Goal: Task Accomplishment & Management: Use online tool/utility

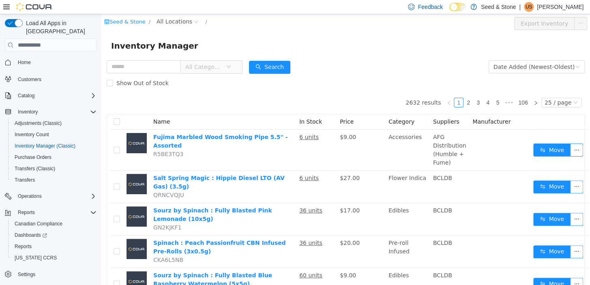
drag, startPoint x: 182, startPoint y: 19, endPoint x: 120, endPoint y: 57, distance: 73.3
click at [120, 57] on div "Inventory Manager" at bounding box center [345, 46] width 488 height 26
drag, startPoint x: 167, startPoint y: 26, endPoint x: 175, endPoint y: 23, distance: 8.7
click at [175, 23] on span "All Locations" at bounding box center [174, 21] width 36 height 9
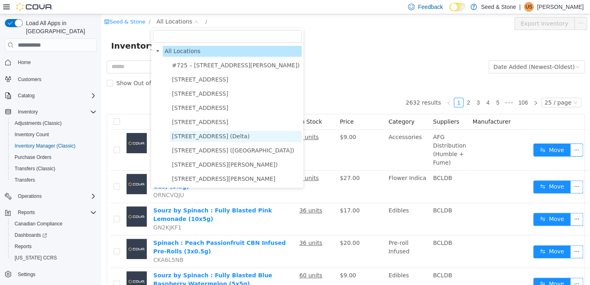
click at [214, 139] on span "[STREET_ADDRESS] (Delta)" at bounding box center [211, 136] width 78 height 6
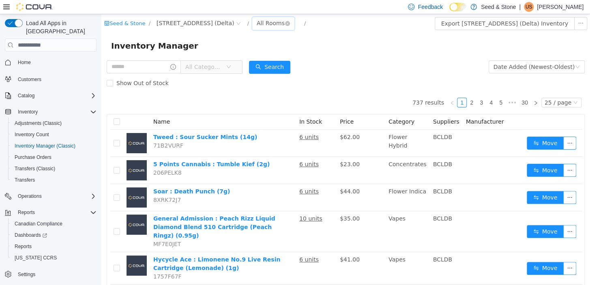
drag, startPoint x: 355, startPoint y: 26, endPoint x: 241, endPoint y: 24, distance: 113.9
click at [257, 24] on div "All Rooms" at bounding box center [271, 23] width 28 height 12
drag, startPoint x: 249, startPoint y: 67, endPoint x: 241, endPoint y: 65, distance: 8.0
click at [241, 65] on li "Back Room" at bounding box center [253, 65] width 49 height 13
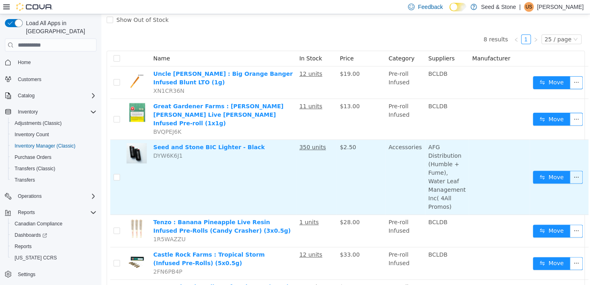
scroll to position [64, 0]
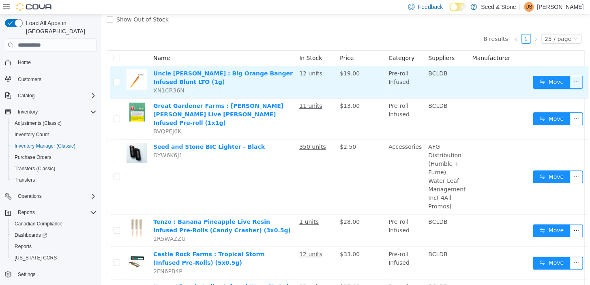
click at [529, 80] on td "Move" at bounding box center [558, 82] width 59 height 32
click at [534, 81] on button "Move" at bounding box center [551, 82] width 37 height 13
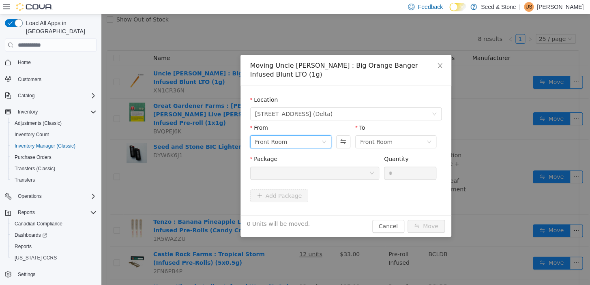
click at [317, 137] on div "Front Room" at bounding box center [288, 142] width 66 height 12
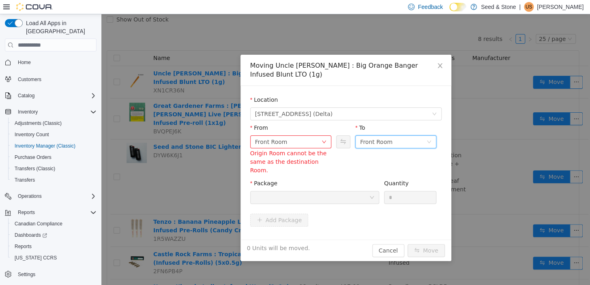
click at [380, 136] on div "Front Room" at bounding box center [376, 142] width 32 height 12
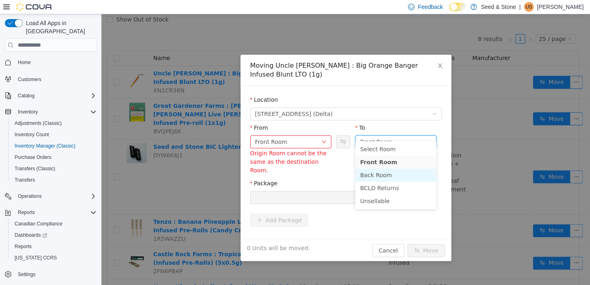
click at [375, 169] on li "Back Room" at bounding box center [395, 175] width 81 height 13
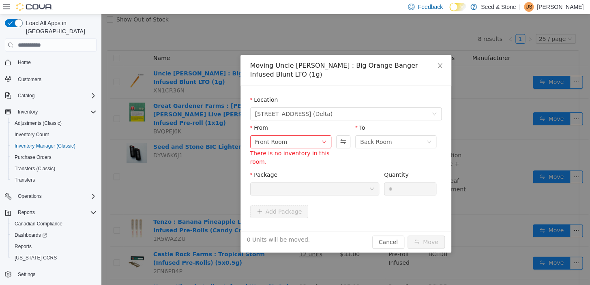
click at [337, 188] on div "Package" at bounding box center [314, 185] width 129 height 28
click at [337, 184] on div at bounding box center [312, 189] width 114 height 12
click at [371, 186] on icon "icon: down" at bounding box center [371, 189] width 5 height 6
click at [306, 136] on div "Front Room" at bounding box center [288, 142] width 66 height 12
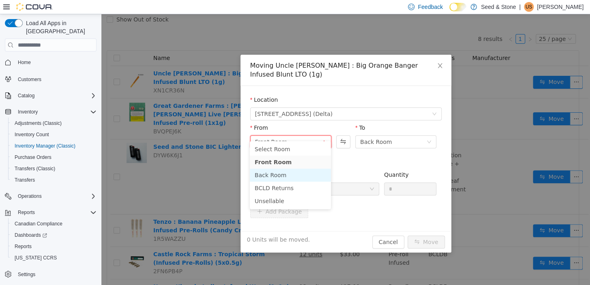
click at [290, 174] on li "Back Room" at bounding box center [290, 175] width 81 height 13
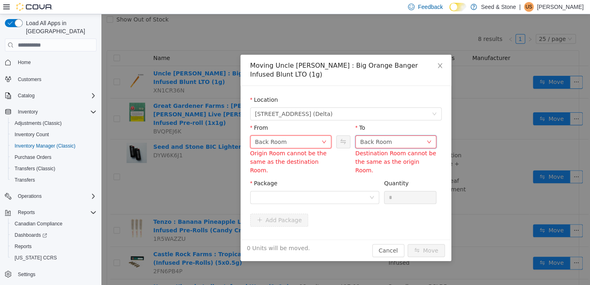
click at [389, 136] on div "Back Room" at bounding box center [393, 142] width 66 height 12
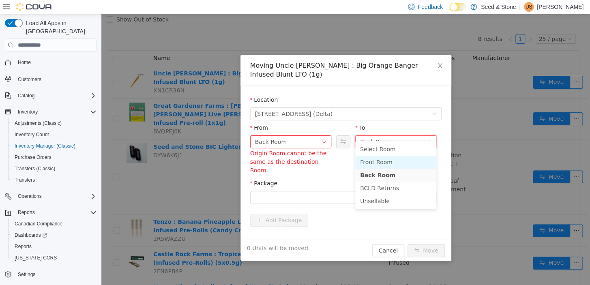
click at [382, 165] on li "Front Room" at bounding box center [395, 162] width 81 height 13
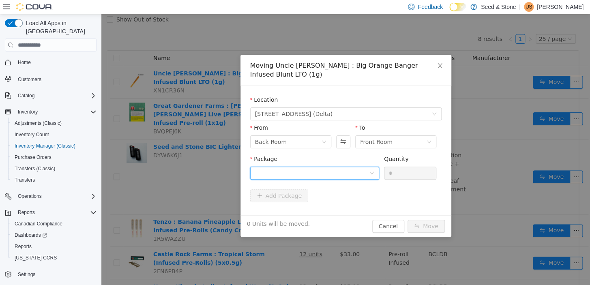
click at [337, 167] on div at bounding box center [312, 173] width 114 height 12
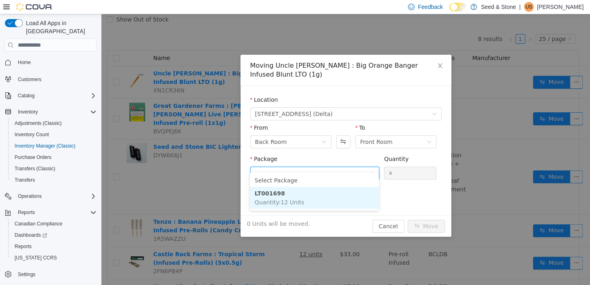
click at [287, 205] on span "Quantity : 12 Units" at bounding box center [279, 202] width 49 height 6
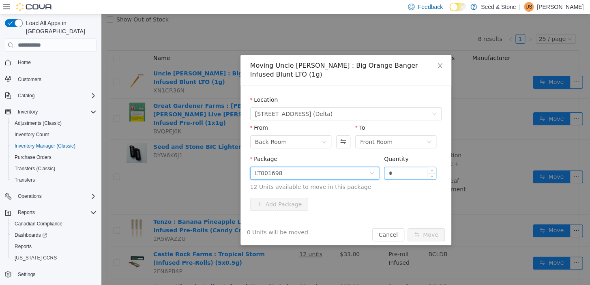
click at [417, 167] on input "*" at bounding box center [410, 173] width 52 height 12
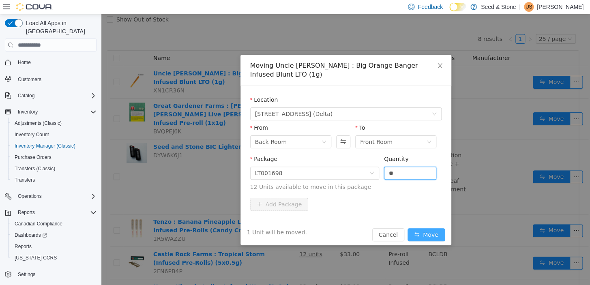
type input "*"
click at [429, 228] on button "Move" at bounding box center [425, 234] width 37 height 13
